Goal: Task Accomplishment & Management: Manage account settings

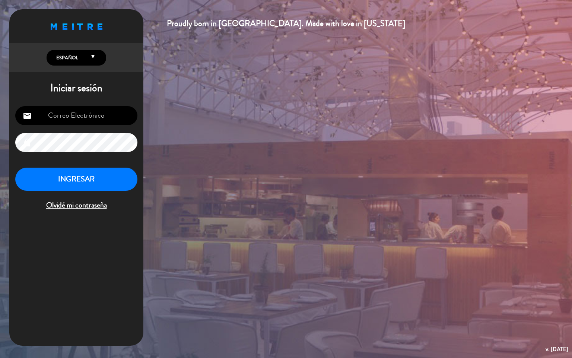
type input "[EMAIL_ADDRESS][DOMAIN_NAME]"
click at [132, 172] on button "INGRESAR" at bounding box center [76, 178] width 122 height 23
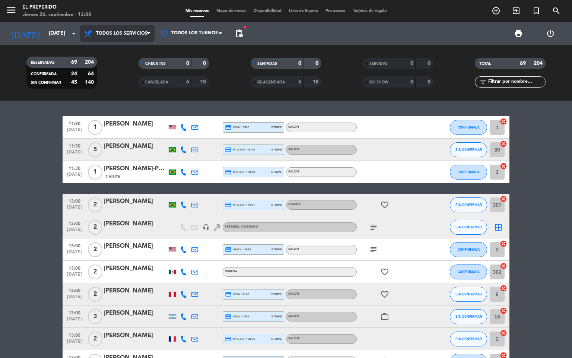
click at [116, 33] on span "Todos los servicios" at bounding box center [121, 33] width 51 height 5
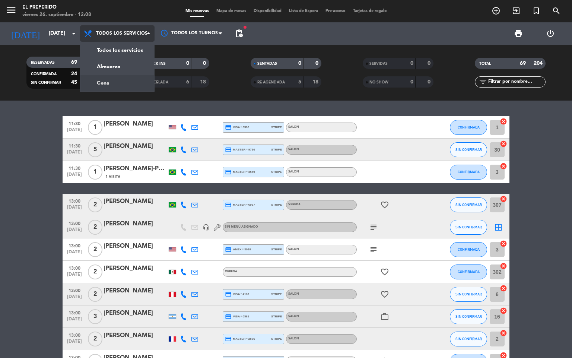
click at [125, 81] on div "menu El Preferido [DATE] 26. septiembre - 12:08 Mis reservas Mapa de mesas Disp…" at bounding box center [286, 50] width 572 height 100
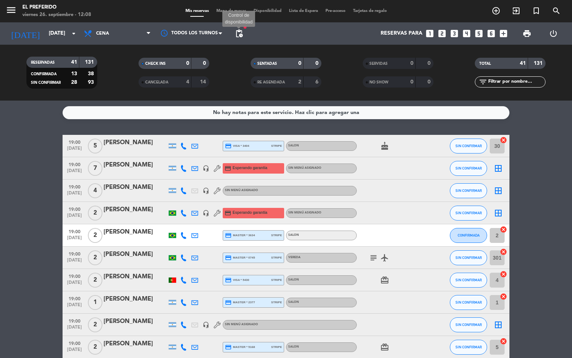
click at [237, 34] on span "pending_actions" at bounding box center [238, 33] width 9 height 9
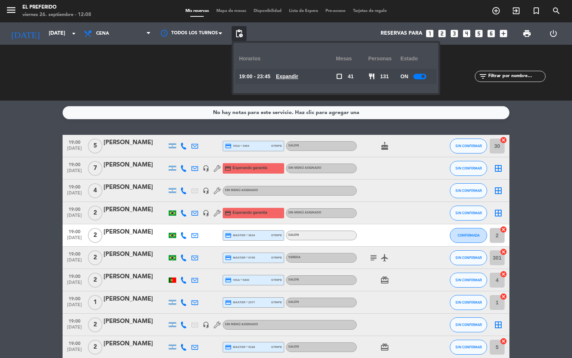
click at [296, 78] on u "Expandir" at bounding box center [287, 76] width 22 height 6
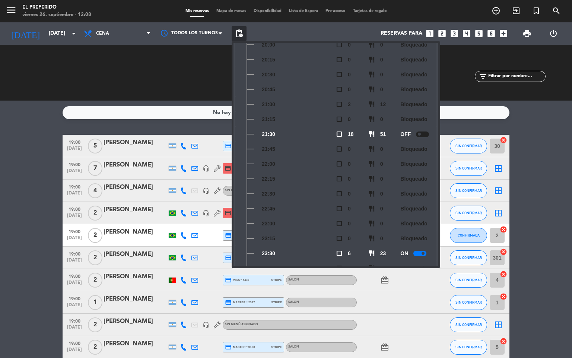
scroll to position [124, 0]
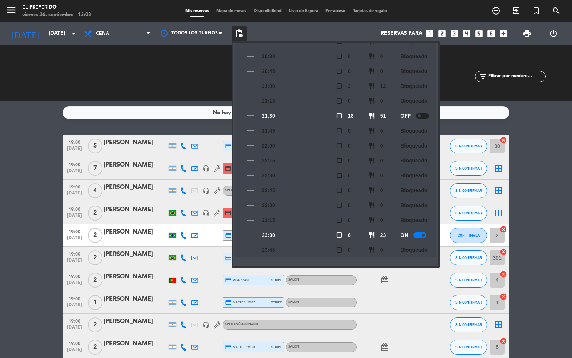
click at [426, 234] on div at bounding box center [419, 235] width 13 height 6
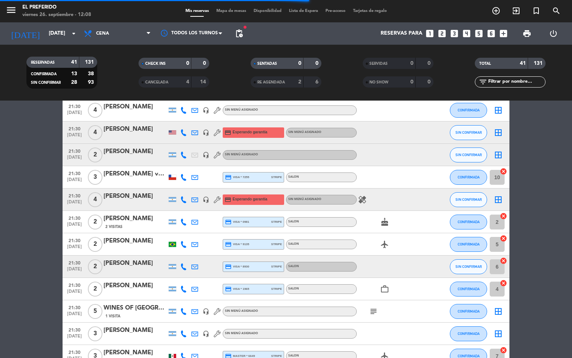
scroll to position [771, 0]
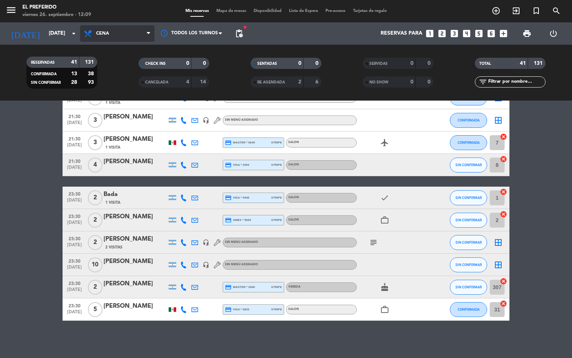
click at [114, 28] on span "Cena" at bounding box center [117, 33] width 74 height 16
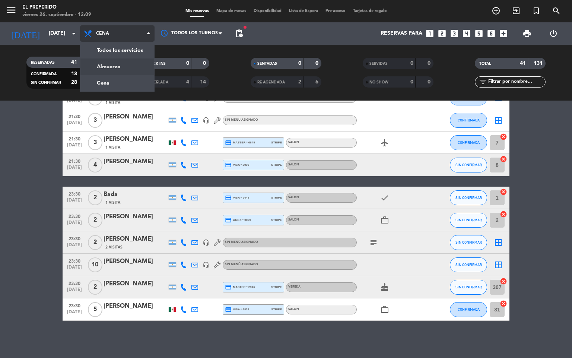
click at [110, 69] on div "menu El Preferido [DATE] 26. septiembre - 12:09 Mis reservas Mapa de mesas Disp…" at bounding box center [286, 50] width 572 height 100
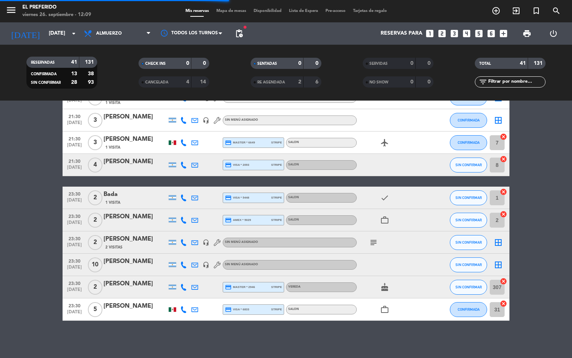
click at [242, 32] on span "pending_actions" at bounding box center [238, 33] width 9 height 9
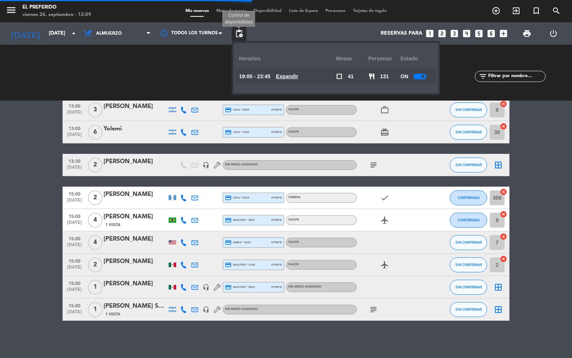
scroll to position [470, 0]
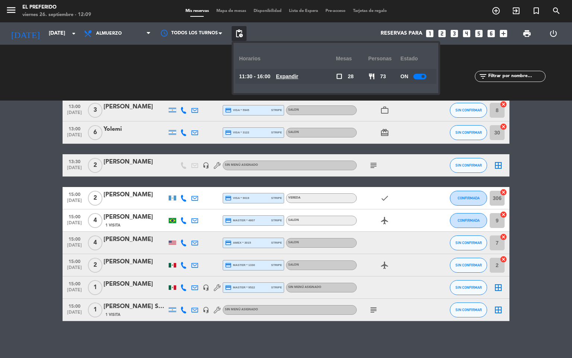
click at [233, 32] on span "pending_actions" at bounding box center [238, 33] width 15 height 15
click at [242, 31] on span "pending_actions" at bounding box center [238, 33] width 9 height 9
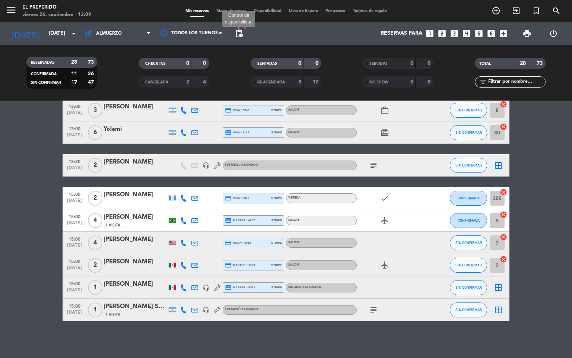
click at [242, 32] on span "pending_actions" at bounding box center [238, 33] width 9 height 9
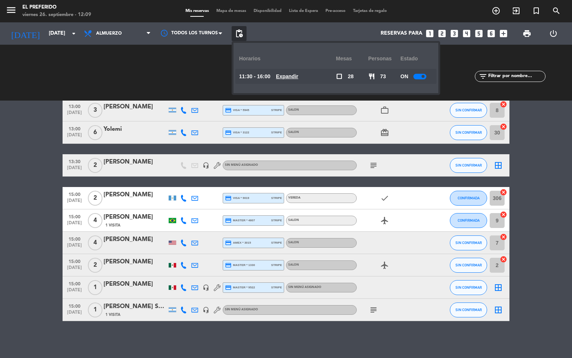
click at [295, 81] on div "11:30 - 16:00 Expandir" at bounding box center [287, 76] width 97 height 15
click at [291, 77] on u "Expandir" at bounding box center [287, 76] width 22 height 6
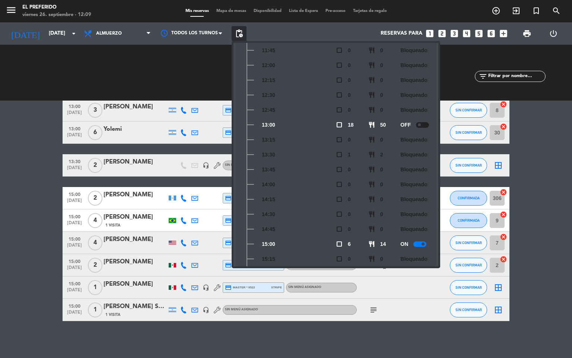
scroll to position [109, 0]
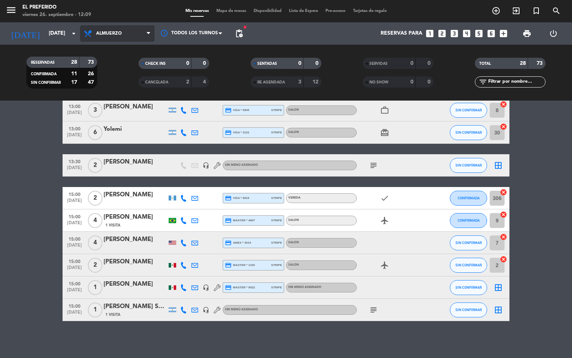
click at [121, 33] on span "Almuerzo" at bounding box center [109, 33] width 26 height 5
click at [114, 66] on div "menu El Preferido [DATE] 26. septiembre - 12:09 Mis reservas Mapa de mesas Disp…" at bounding box center [286, 50] width 572 height 100
click at [102, 34] on span "Almuerzo" at bounding box center [109, 33] width 26 height 5
click at [110, 79] on div "menu El Preferido [DATE] 26. septiembre - 12:09 Mis reservas Mapa de mesas Disp…" at bounding box center [286, 50] width 572 height 100
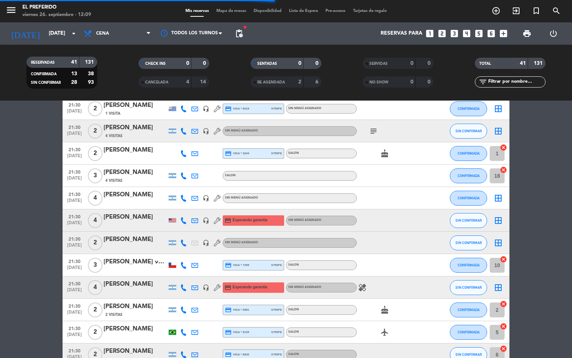
scroll to position [771, 0]
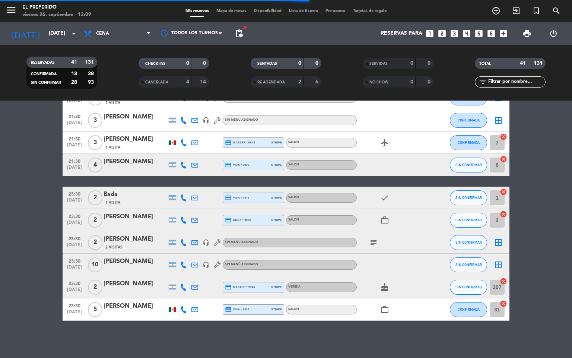
click at [242, 27] on span "pending_actions" at bounding box center [238, 33] width 15 height 15
click at [242, 29] on span "pending_actions" at bounding box center [238, 33] width 9 height 9
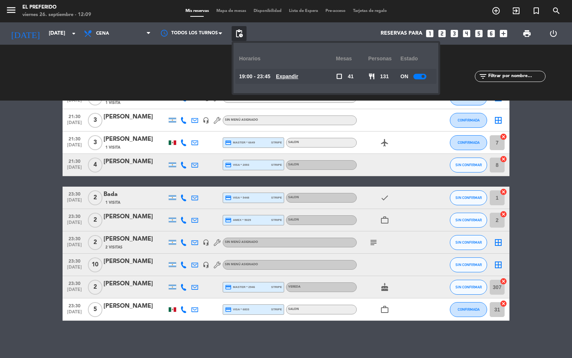
click at [298, 74] on u "Expandir" at bounding box center [287, 76] width 22 height 6
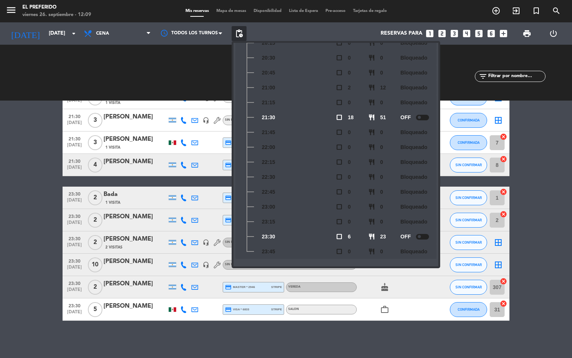
scroll to position [124, 0]
click at [423, 233] on div at bounding box center [422, 235] width 13 height 6
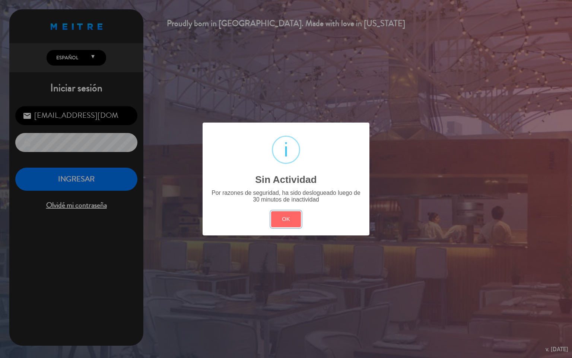
click at [271, 211] on button "OK" at bounding box center [286, 219] width 30 height 16
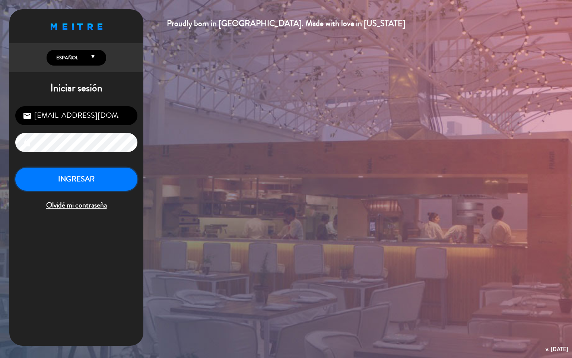
click at [93, 181] on button "INGRESAR" at bounding box center [76, 178] width 122 height 23
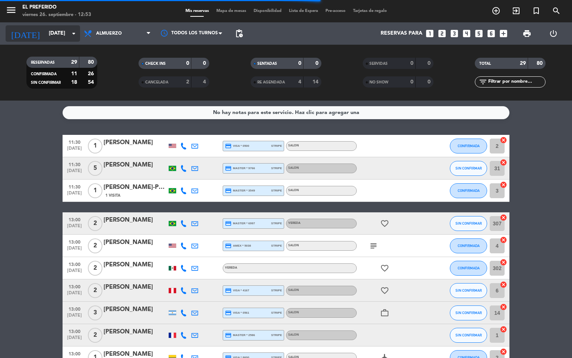
click at [67, 39] on input "[DATE]" at bounding box center [80, 33] width 71 height 13
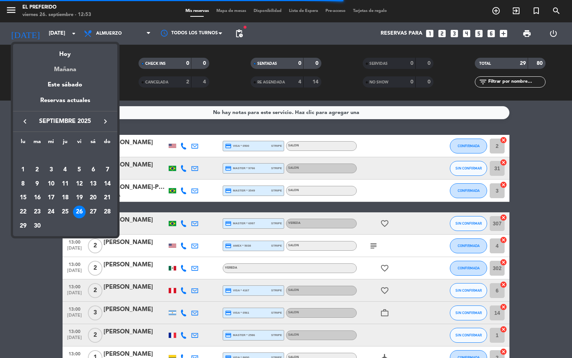
click at [67, 65] on div "Mañana" at bounding box center [65, 66] width 104 height 15
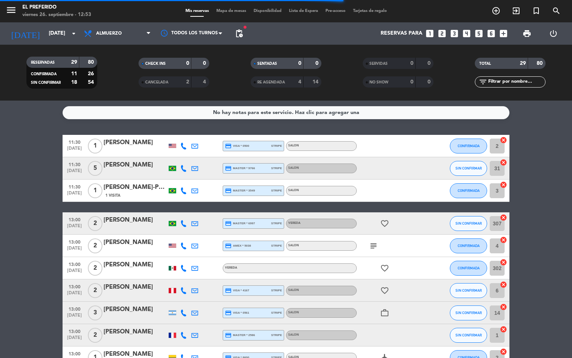
type input "[DATE]"
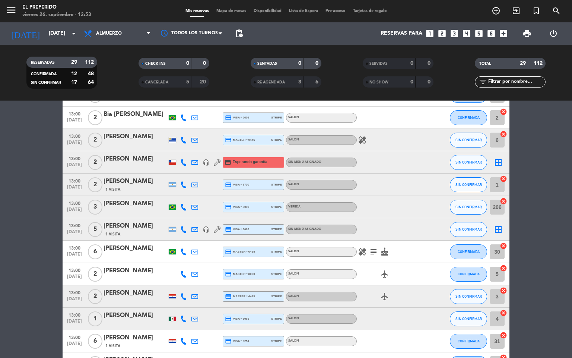
scroll to position [223, 0]
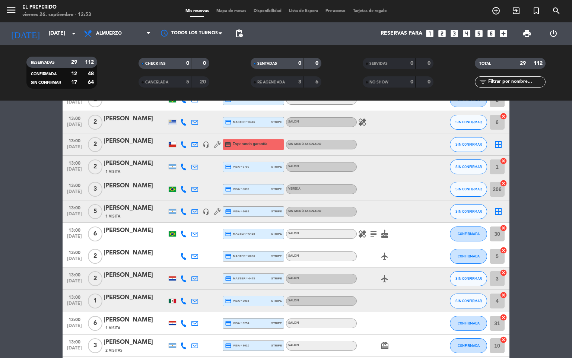
click at [129, 296] on div "[PERSON_NAME]" at bounding box center [134, 297] width 63 height 10
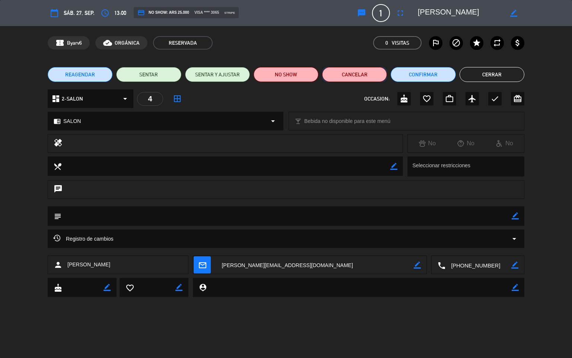
click at [365, 70] on button "Cancelar" at bounding box center [354, 74] width 65 height 15
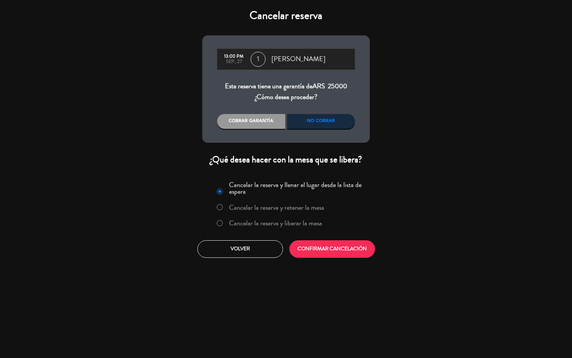
click at [315, 122] on div "No cobrar" at bounding box center [321, 121] width 68 height 15
click at [279, 124] on div "Cobrar garantía" at bounding box center [251, 121] width 68 height 15
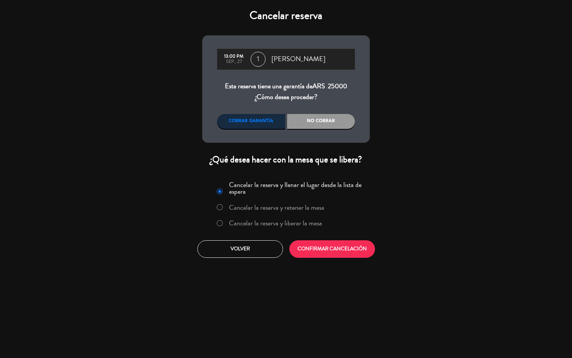
click at [323, 123] on div "No cobrar" at bounding box center [321, 121] width 68 height 15
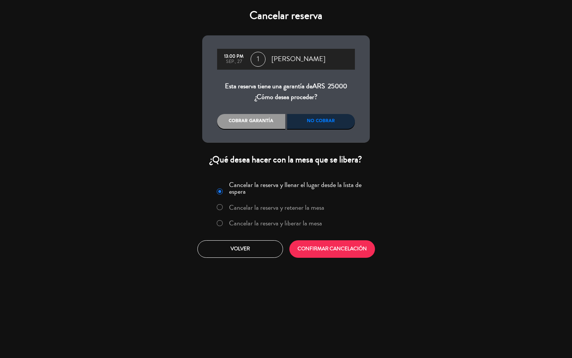
click at [324, 123] on div "No cobrar" at bounding box center [321, 121] width 68 height 15
click at [334, 246] on button "CONFIRMAR CANCELACIÓN" at bounding box center [332, 248] width 86 height 17
